Goal: Complete application form

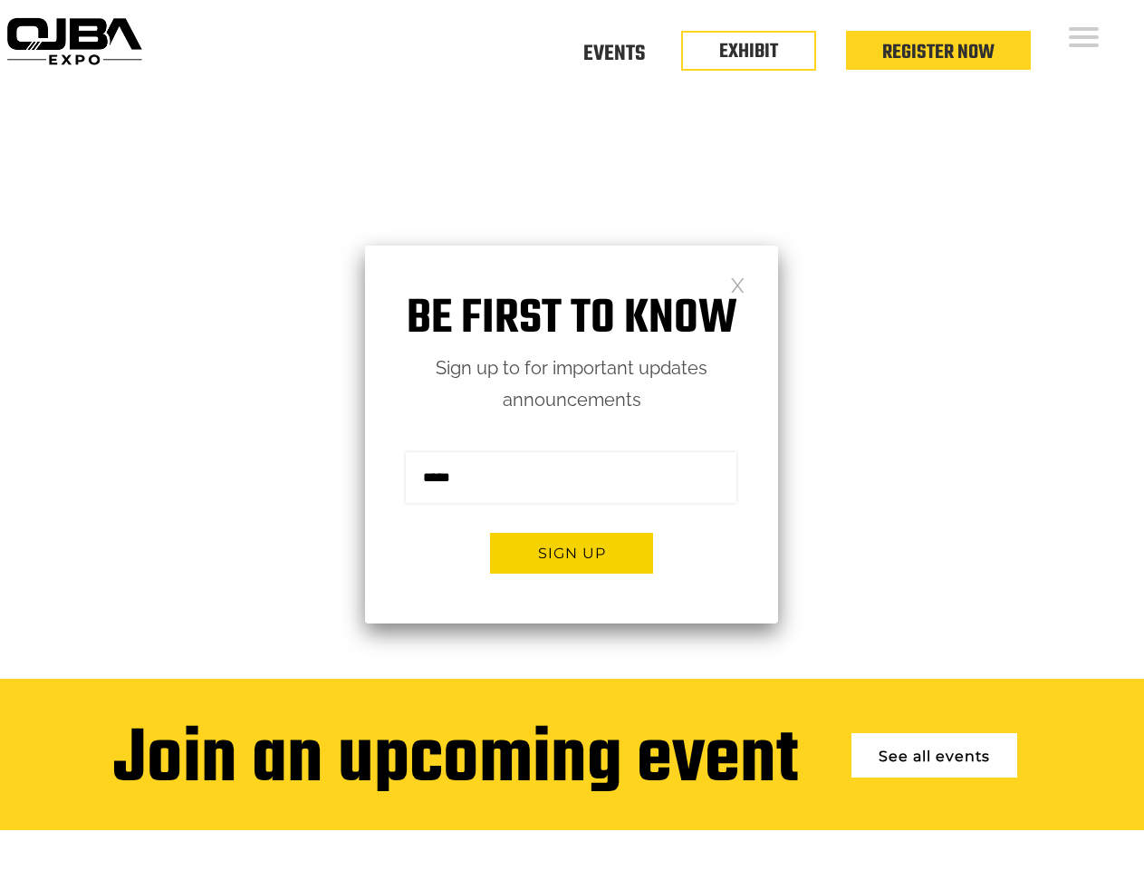
click at [572, 435] on form "Sign me up for the newsletter! ******* Sign up" at bounding box center [571, 519] width 413 height 207
click at [572, 553] on button "Sign up" at bounding box center [571, 553] width 163 height 41
